Goal: Navigation & Orientation: Find specific page/section

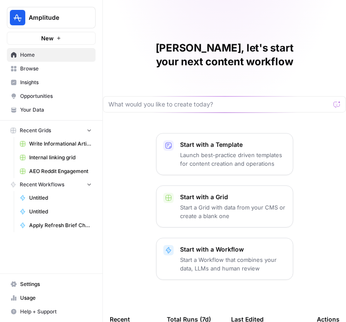
click at [33, 84] on span "Insights" at bounding box center [56, 82] width 72 height 8
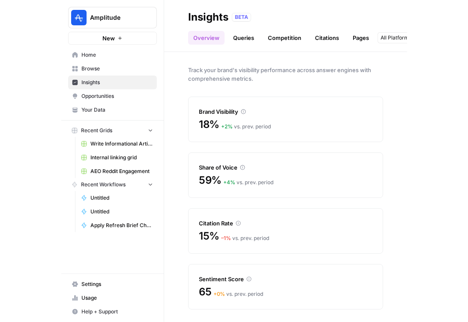
scroll to position [1, 0]
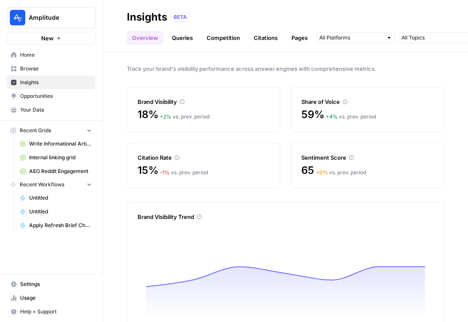
click at [346, 43] on div "Category Related [DATE] - [DATE]" at bounding box center [466, 38] width 299 height 14
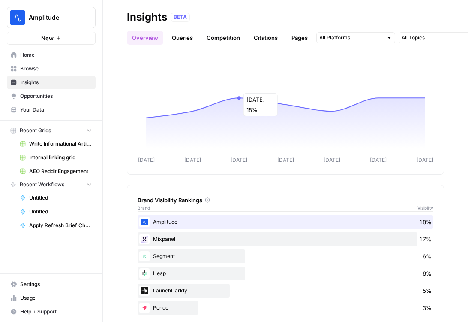
scroll to position [187, 0]
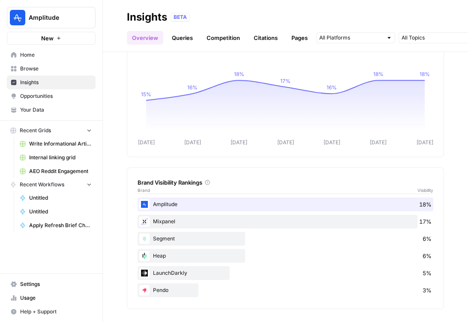
click at [179, 41] on link "Queries" at bounding box center [182, 38] width 31 height 14
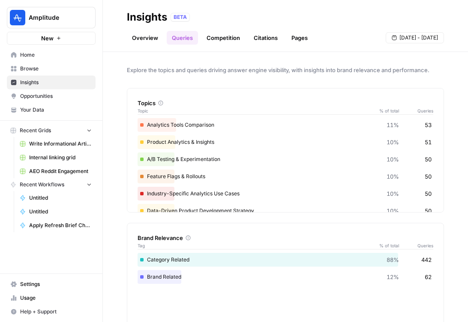
click at [215, 97] on div "Topics Topic % of total Queries" at bounding box center [286, 102] width 296 height 28
click at [133, 44] on link "Overview" at bounding box center [145, 38] width 36 height 14
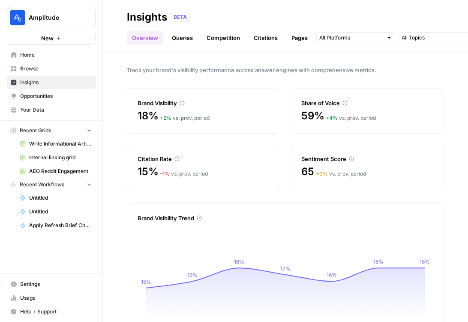
click at [259, 42] on link "Citations" at bounding box center [266, 38] width 34 height 14
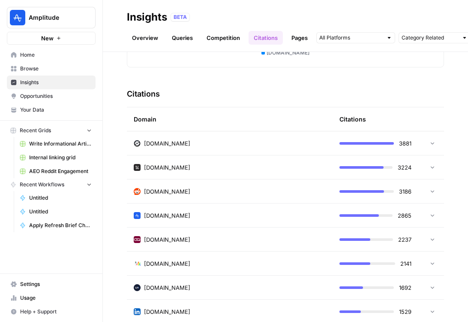
scroll to position [182, 0]
